Goal: Use online tool/utility: Use online tool/utility

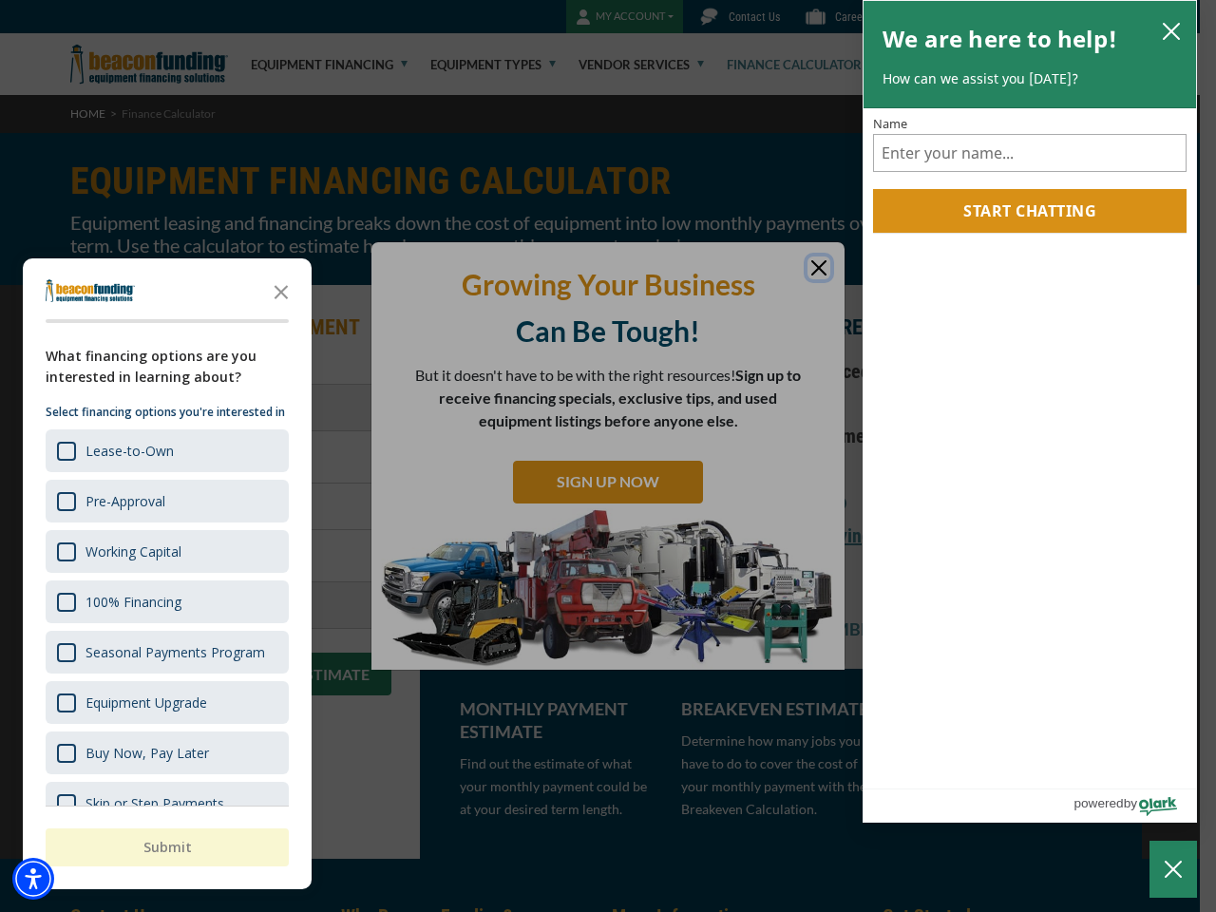
click at [608, 456] on div "button" at bounding box center [608, 456] width 1216 height 912
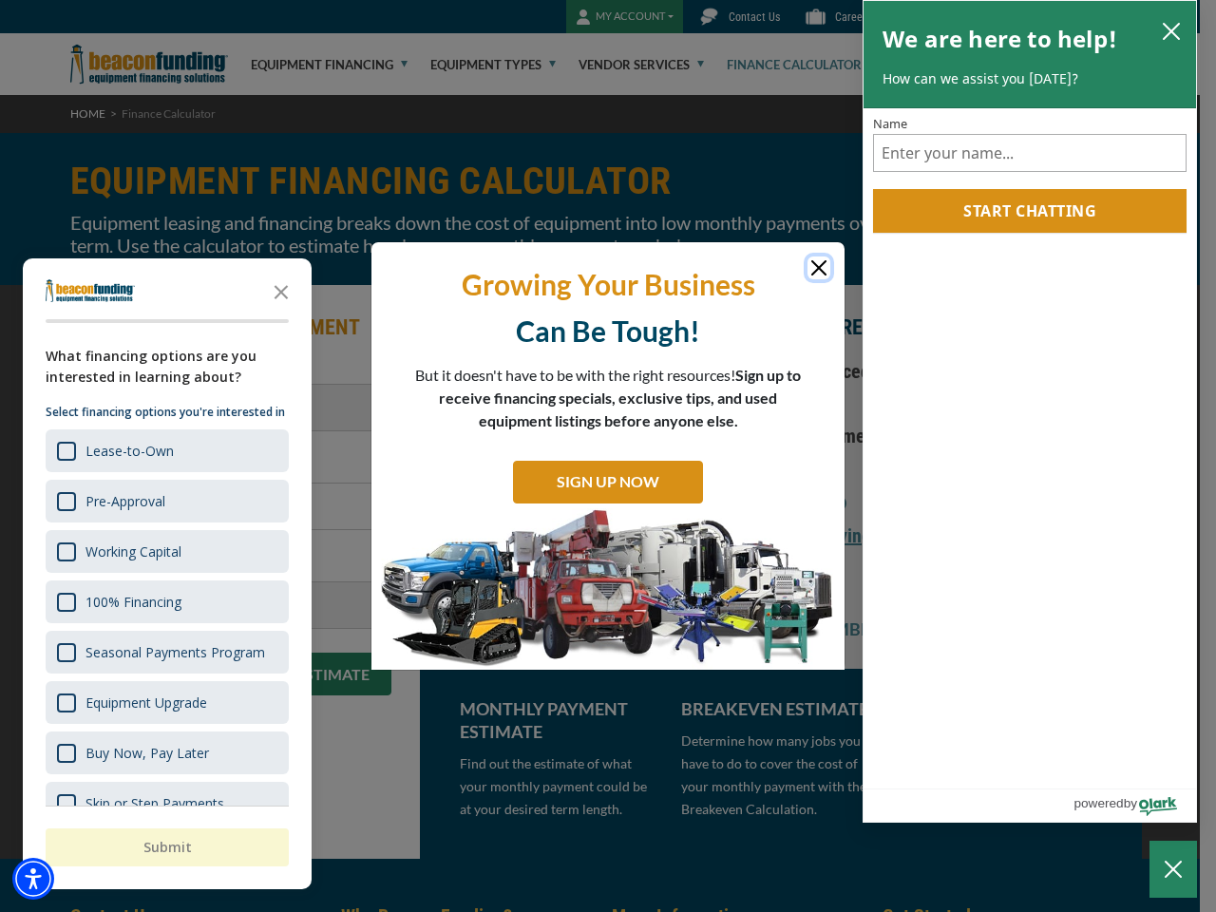
click at [33, 879] on img "Accessibility Menu" at bounding box center [33, 879] width 42 height 42
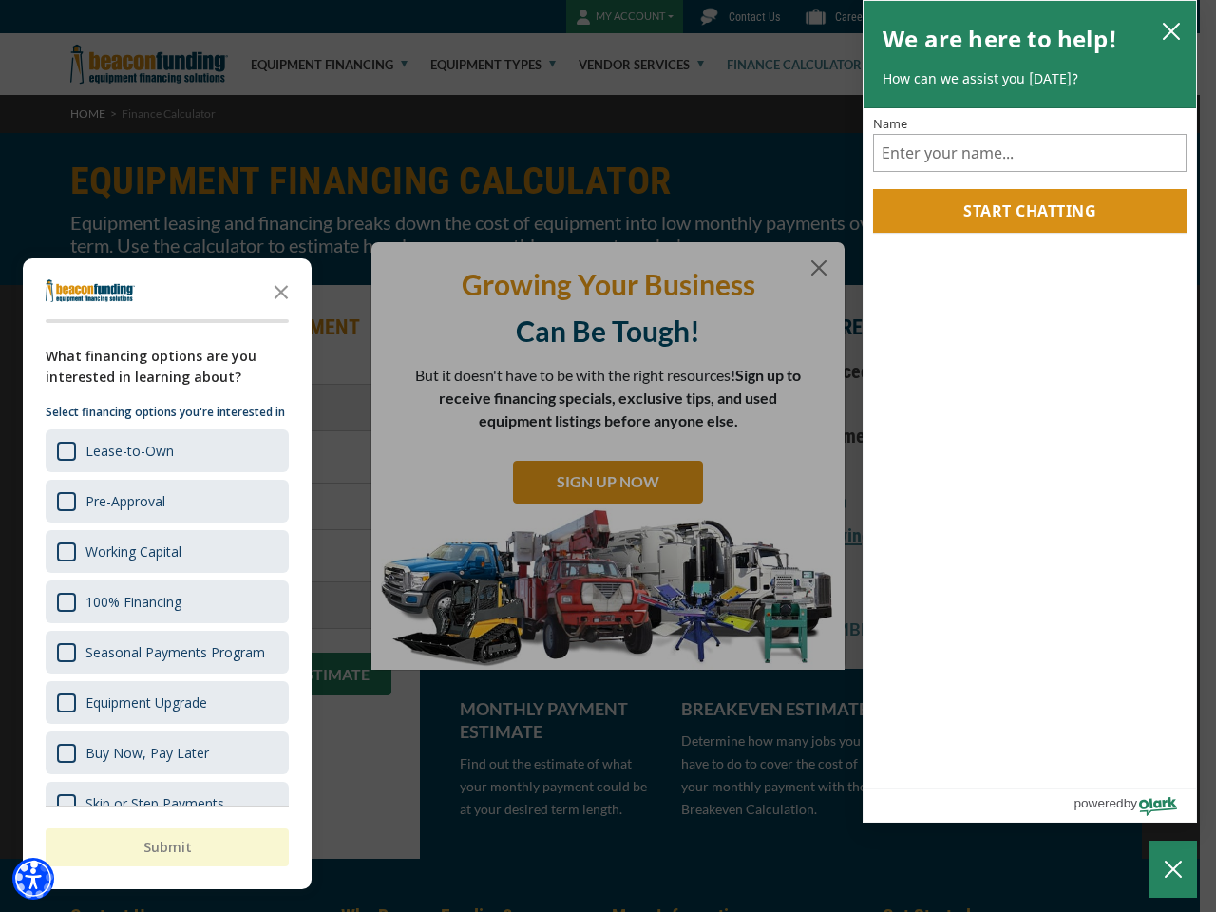
click at [608, 456] on body "Skip to main content Enable accessibility for low vision Open the accessibility…" at bounding box center [608, 456] width 1216 height 912
click at [281, 291] on body "Skip to main content Enable accessibility for low vision Open the accessibility…" at bounding box center [608, 456] width 1216 height 912
click at [165, 450] on body "Skip to main content Enable accessibility for low vision Open the accessibility…" at bounding box center [608, 456] width 1216 height 912
click at [165, 501] on body "Skip to main content Enable accessibility for low vision Open the accessibility…" at bounding box center [608, 456] width 1216 height 912
click at [165, 551] on body "Skip to main content Enable accessibility for low vision Open the accessibility…" at bounding box center [608, 456] width 1216 height 912
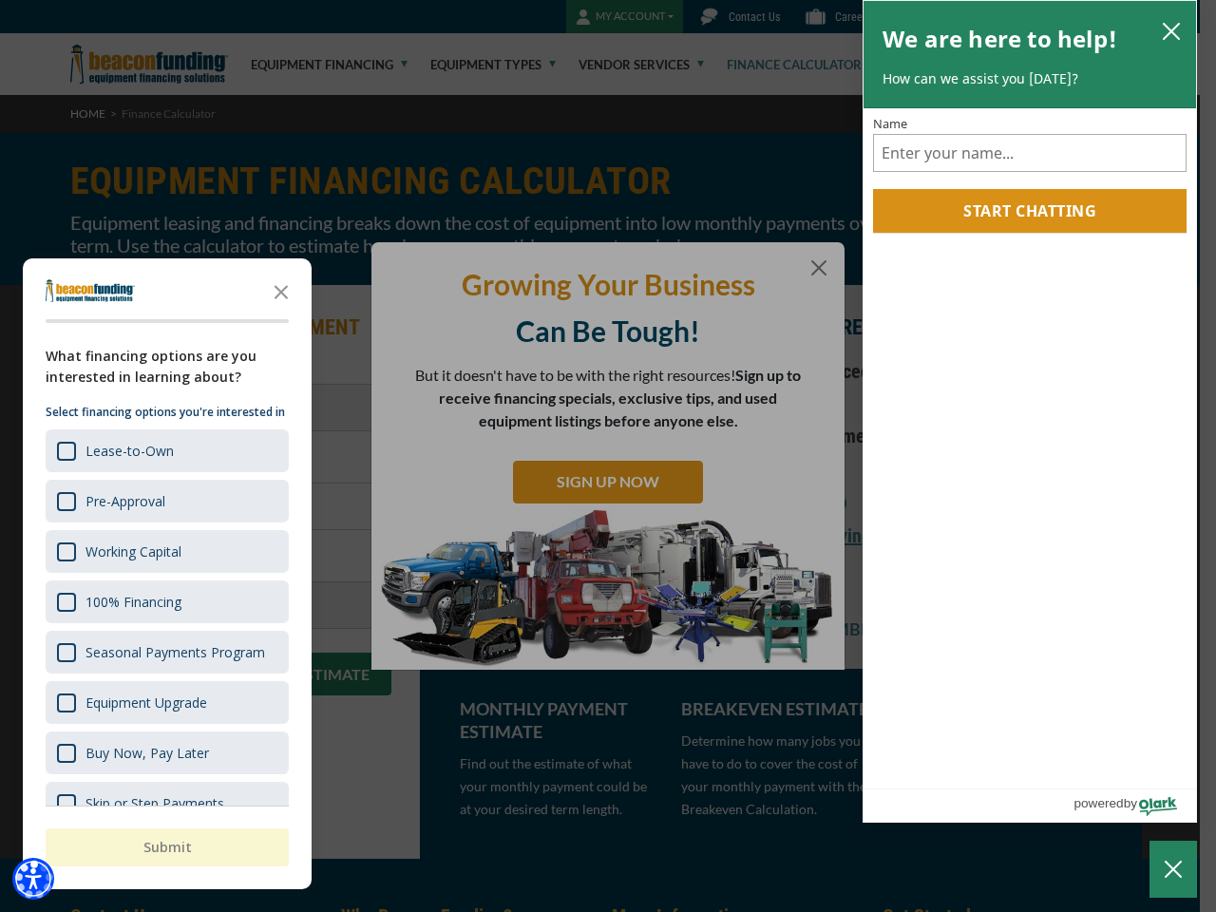
click at [165, 601] on body "Skip to main content Enable accessibility for low vision Open the accessibility…" at bounding box center [608, 456] width 1216 height 912
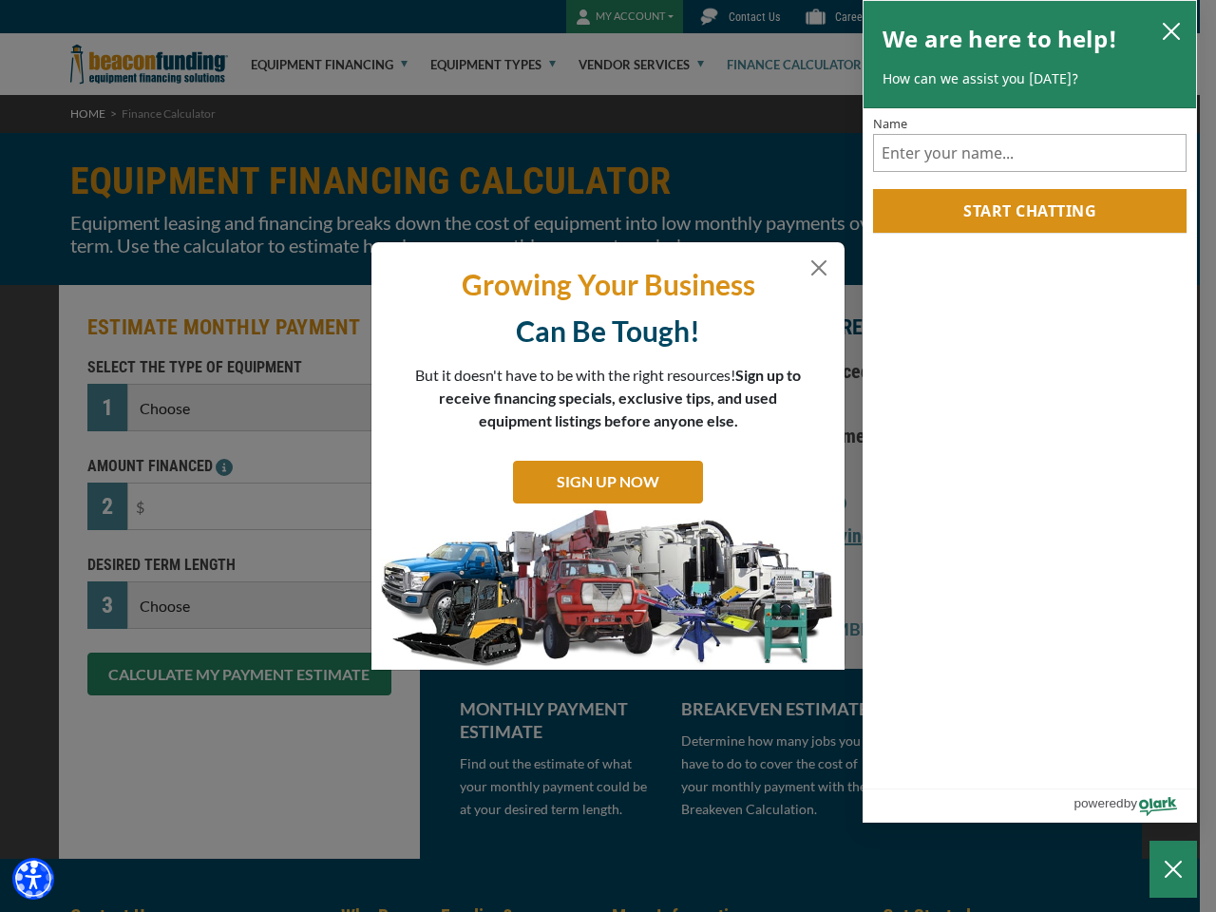
click at [165, 652] on body "Skip to main content Enable accessibility for low vision Open the accessibility…" at bounding box center [608, 456] width 1216 height 912
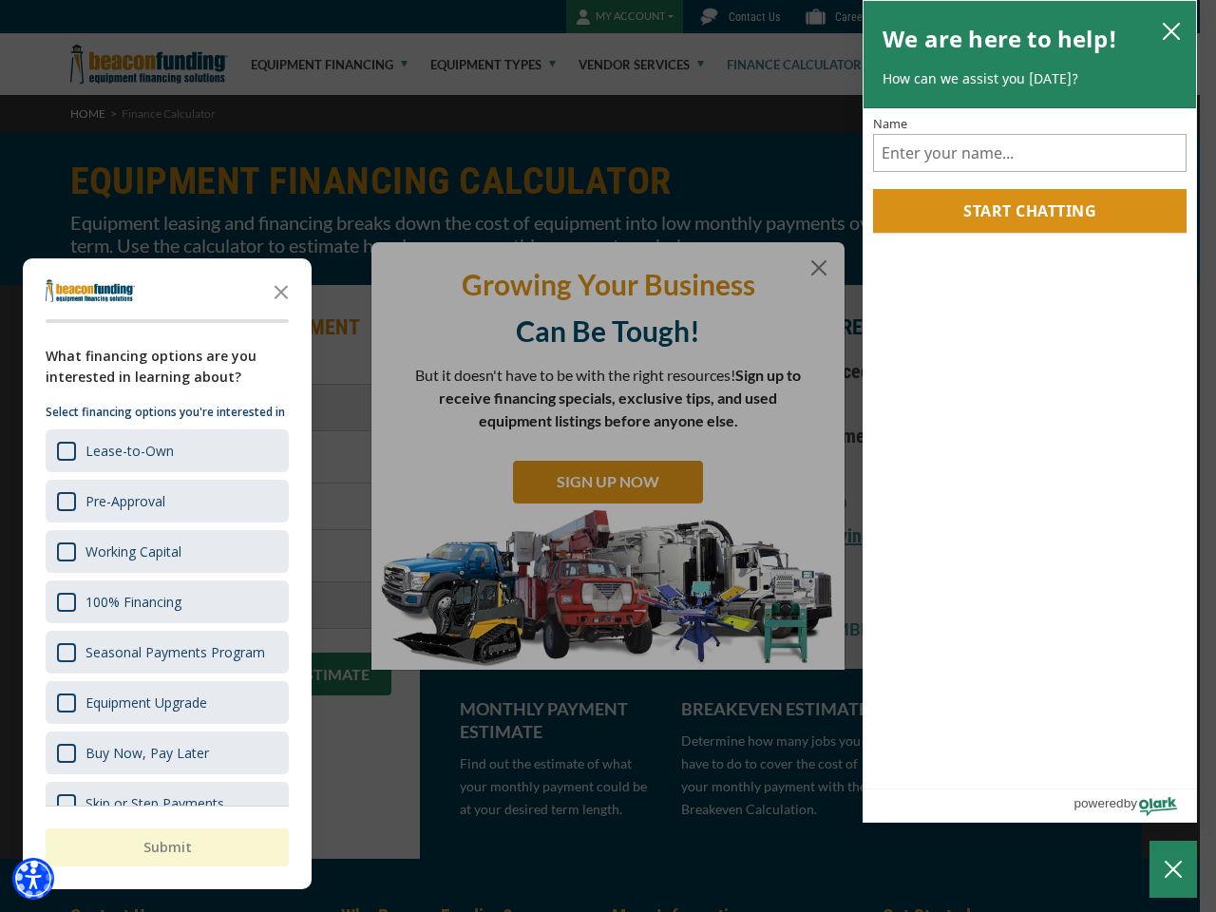
click at [165, 702] on body "Skip to main content Enable accessibility for low vision Open the accessibility…" at bounding box center [608, 456] width 1216 height 912
